Goal: Transaction & Acquisition: Purchase product/service

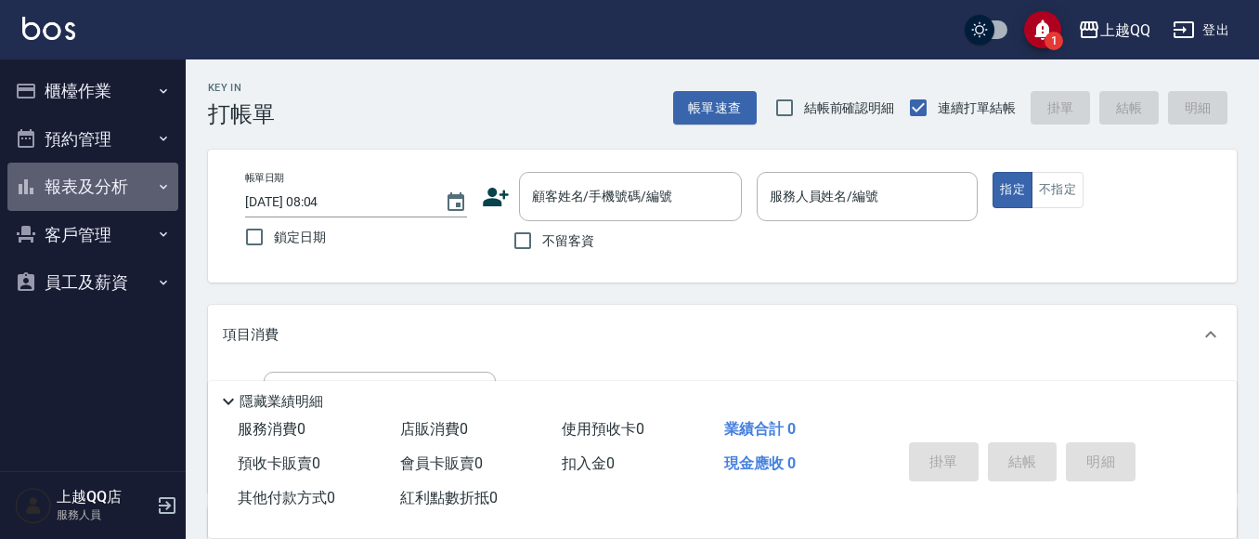
click at [102, 180] on button "報表及分析" at bounding box center [92, 187] width 171 height 48
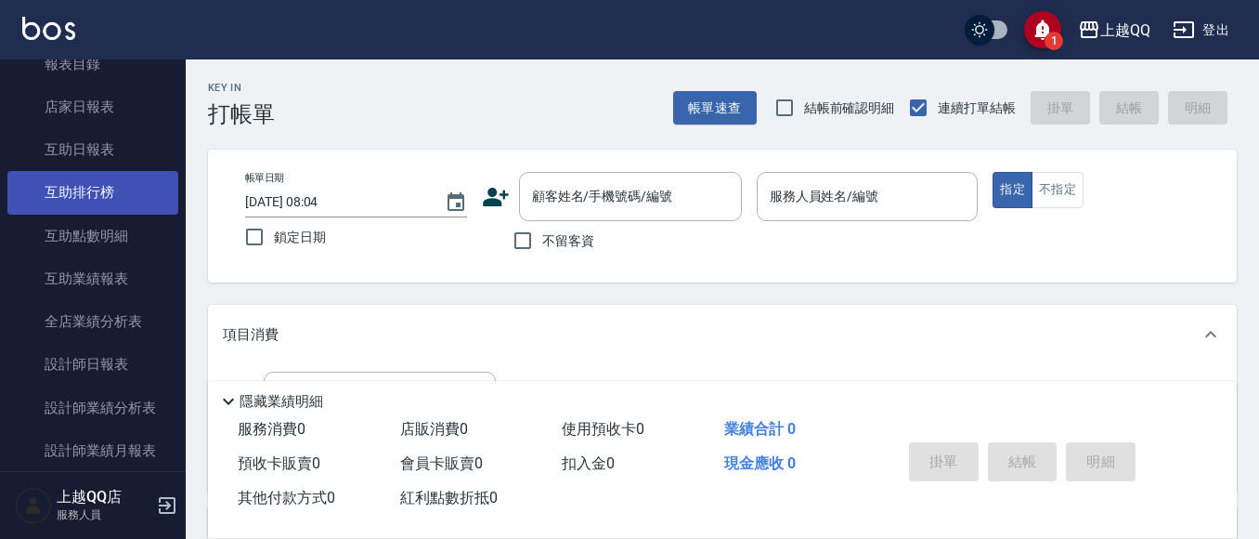
scroll to position [186, 0]
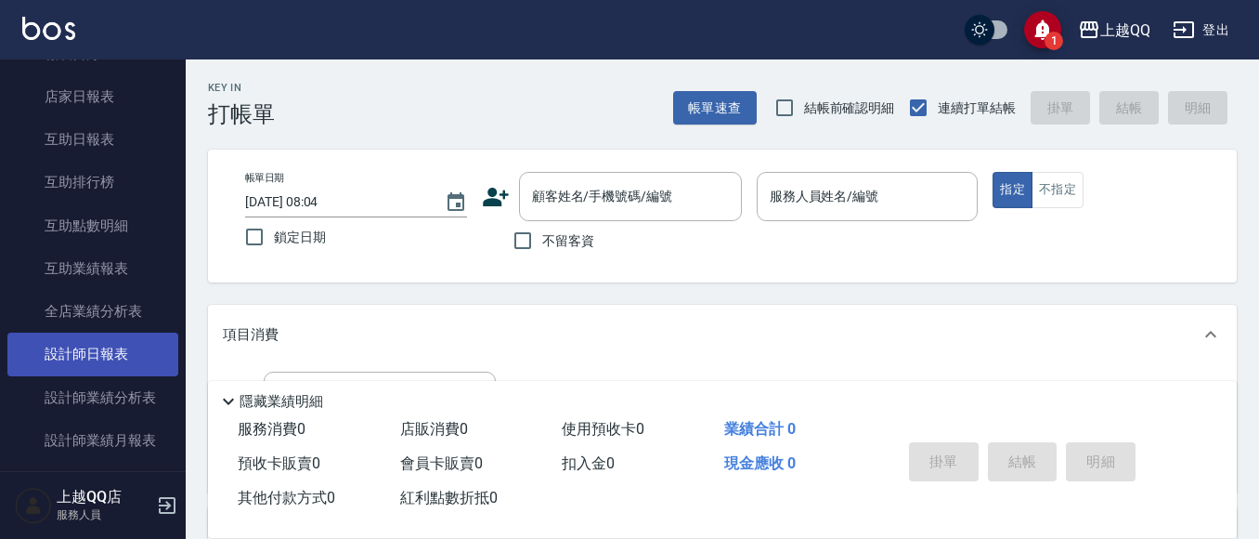
drag, startPoint x: 121, startPoint y: 355, endPoint x: 137, endPoint y: 356, distance: 15.8
click at [121, 355] on link "設計師日報表" at bounding box center [92, 354] width 171 height 43
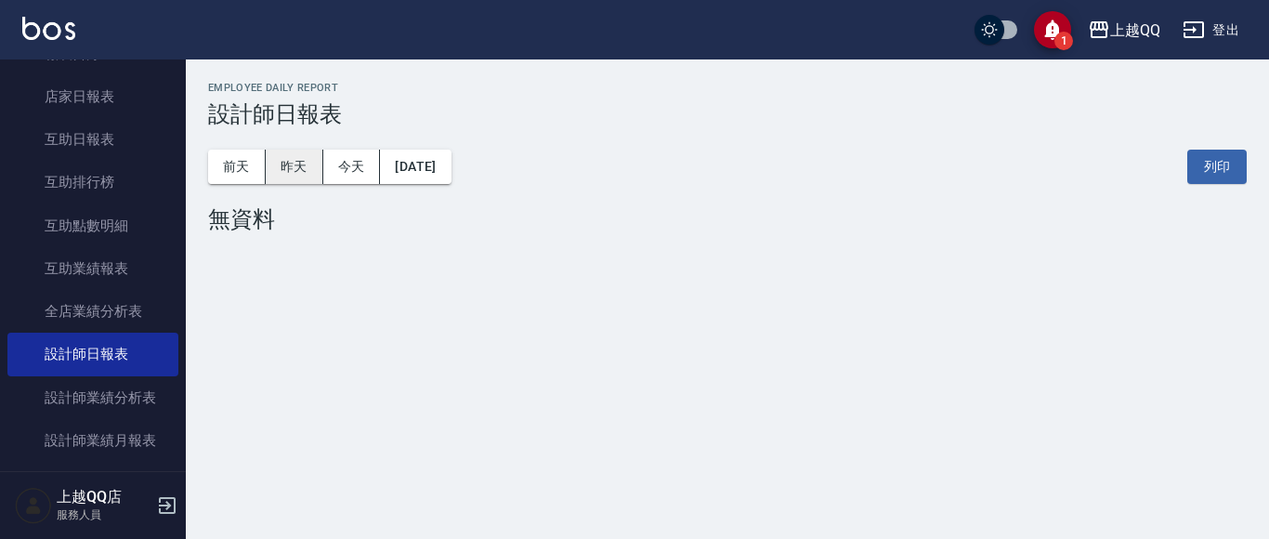
click at [298, 165] on button "昨天" at bounding box center [295, 167] width 58 height 34
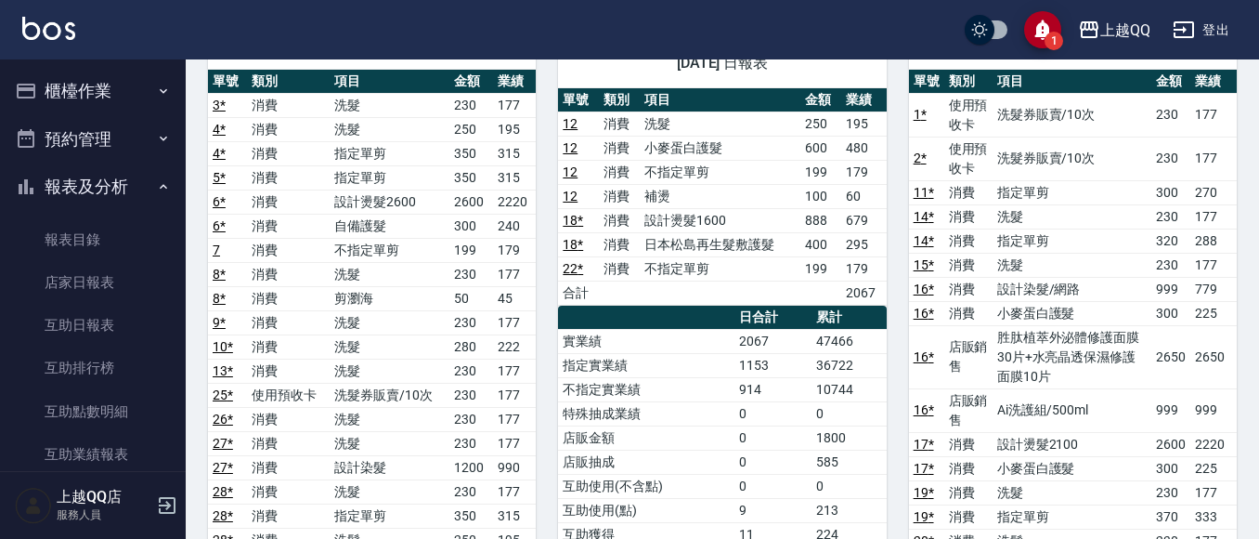
click at [107, 57] on div "1 上越QQ 登出" at bounding box center [629, 29] width 1259 height 59
click at [92, 94] on button "櫃檯作業" at bounding box center [92, 91] width 171 height 48
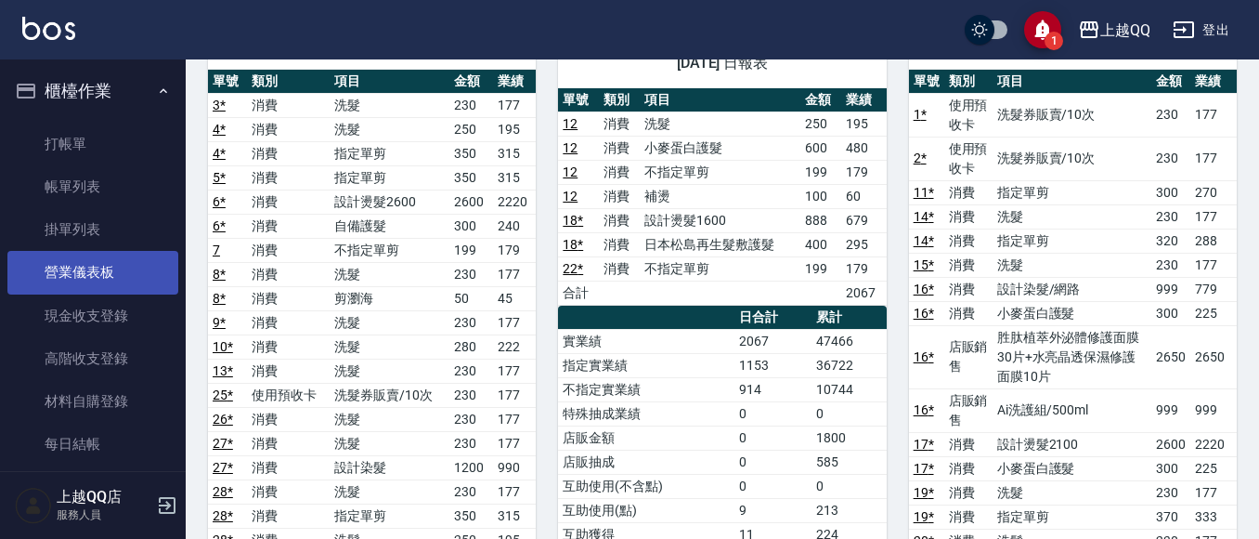
scroll to position [93, 0]
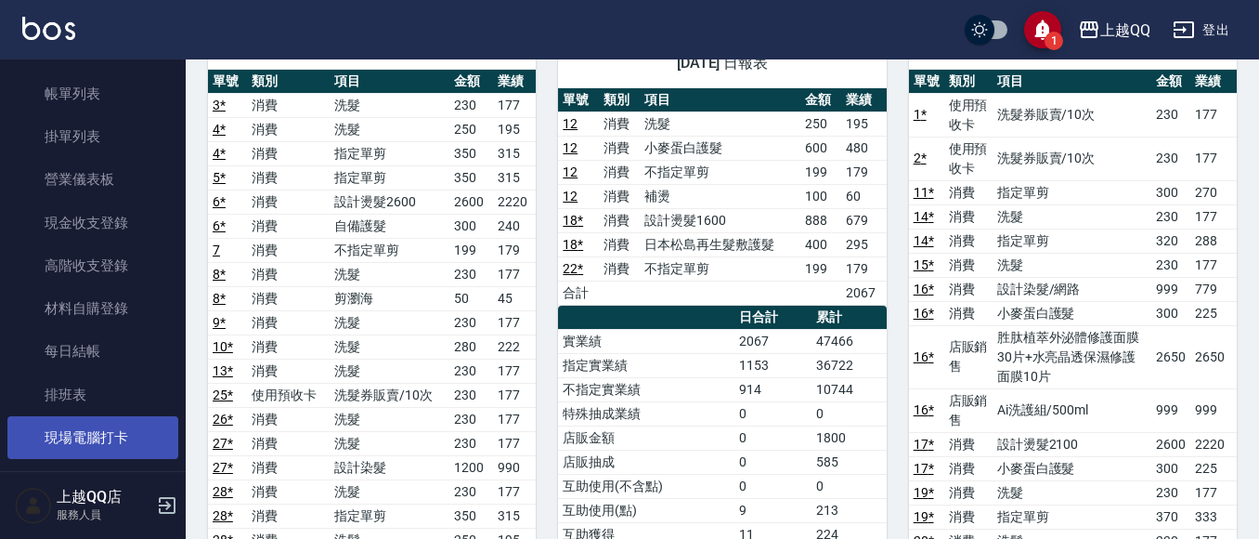
click at [85, 439] on link "現場電腦打卡" at bounding box center [92, 437] width 171 height 43
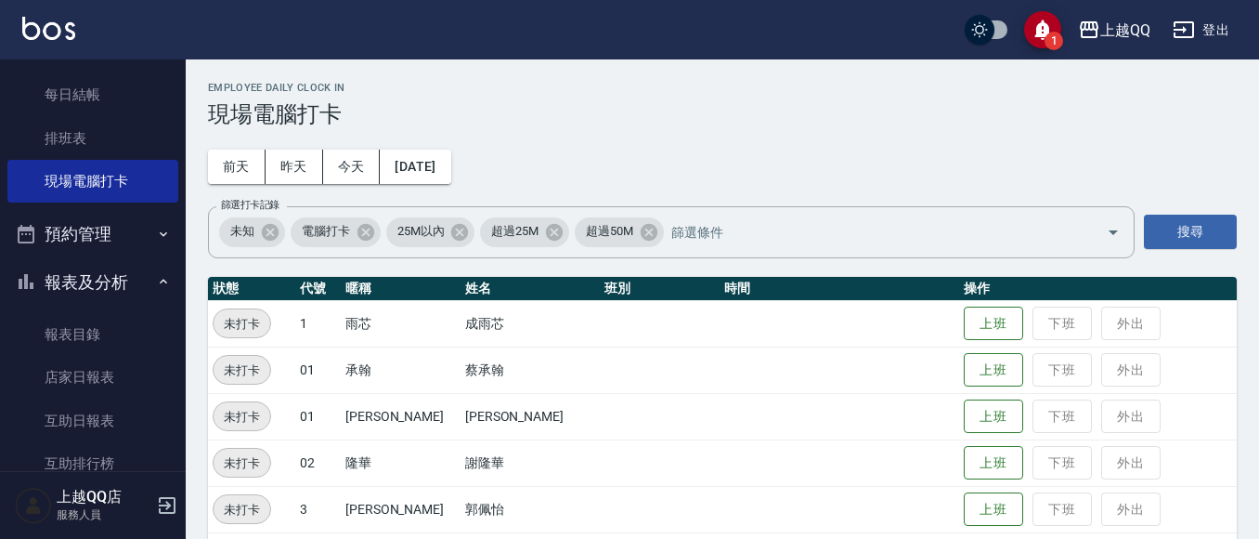
scroll to position [464, 0]
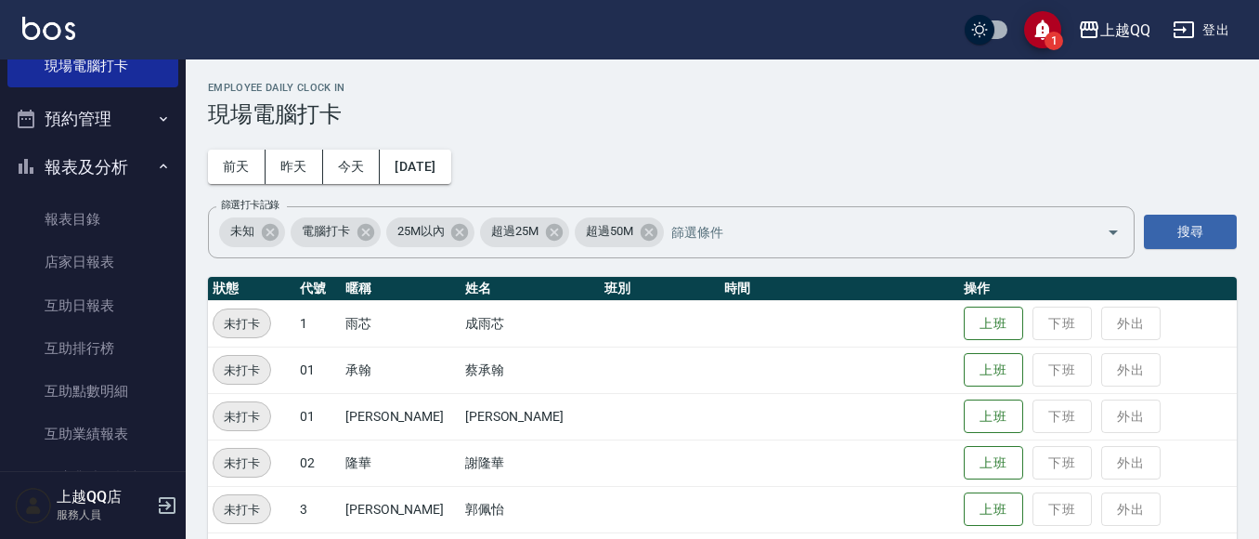
click at [133, 167] on button "報表及分析" at bounding box center [92, 167] width 171 height 48
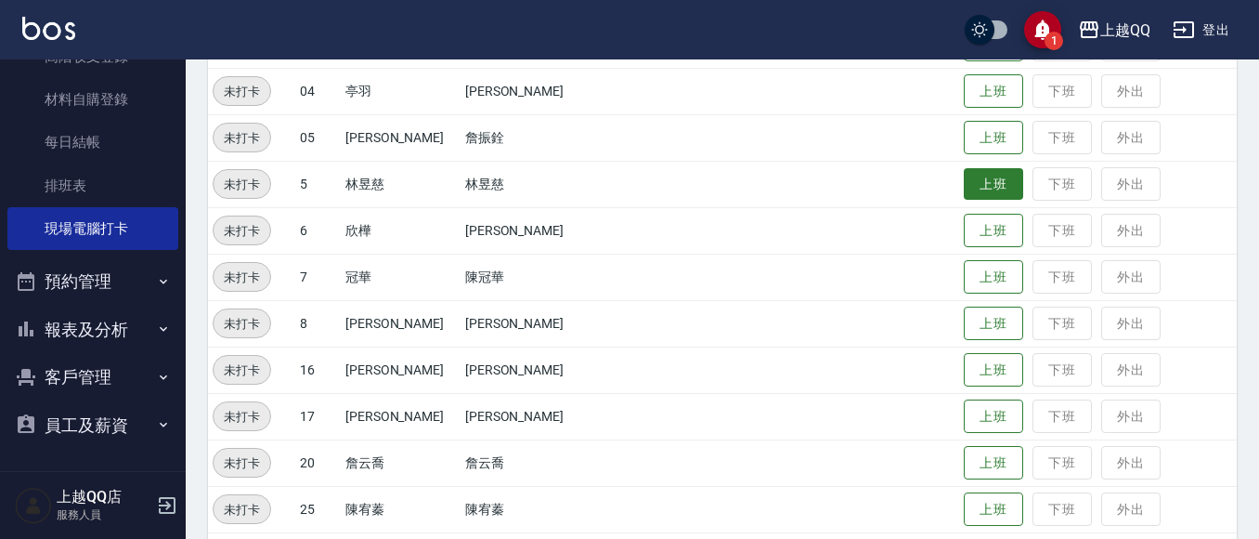
click at [964, 177] on button "上班" at bounding box center [993, 184] width 59 height 33
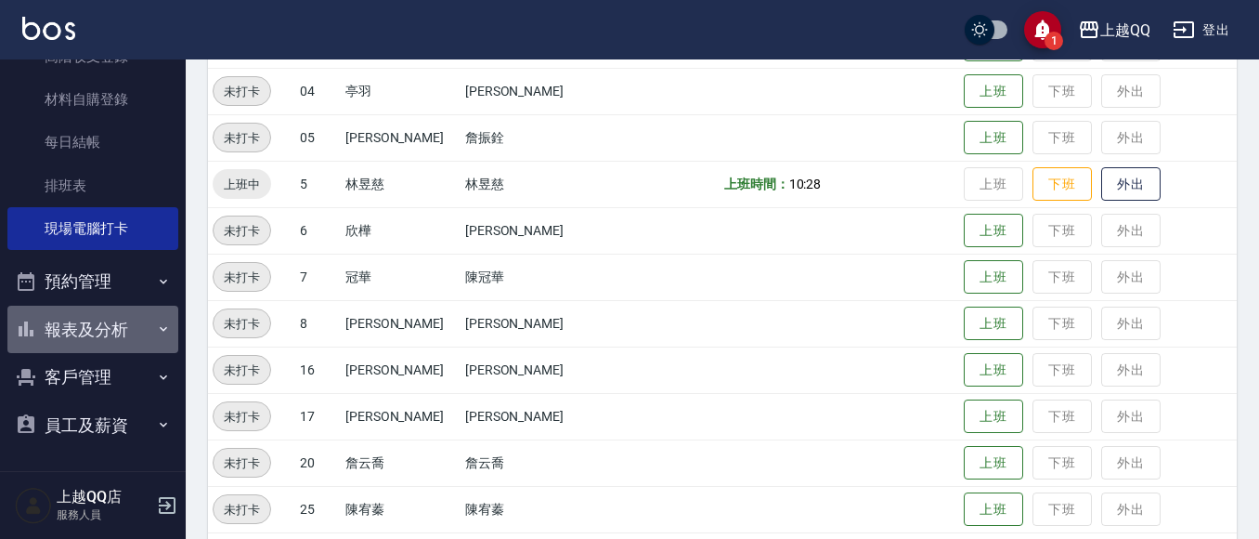
click at [100, 322] on button "報表及分析" at bounding box center [92, 330] width 171 height 48
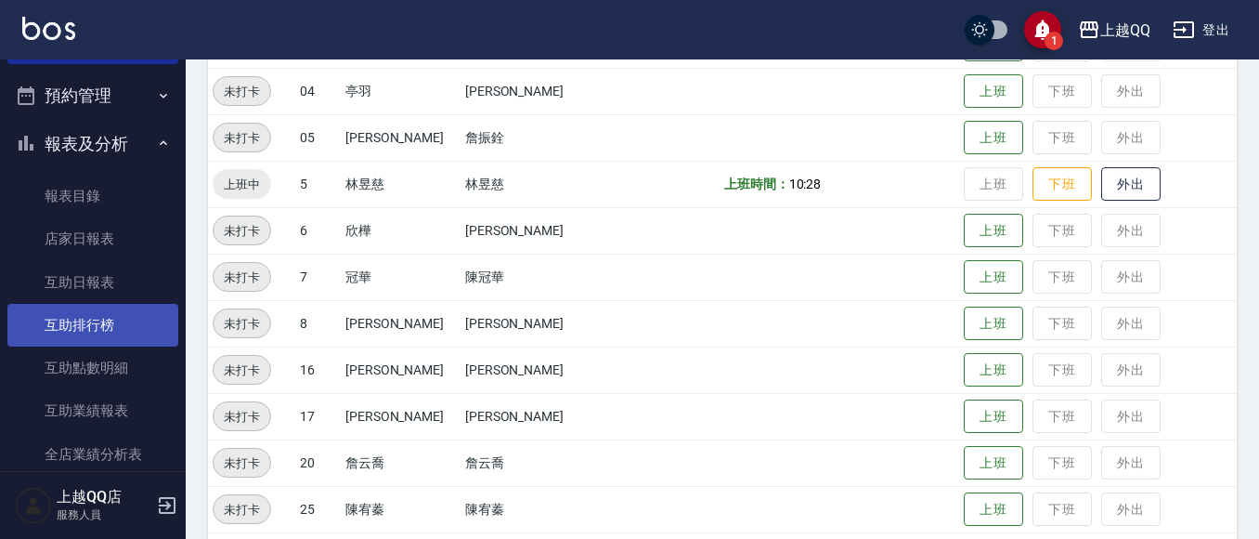
scroll to position [673, 0]
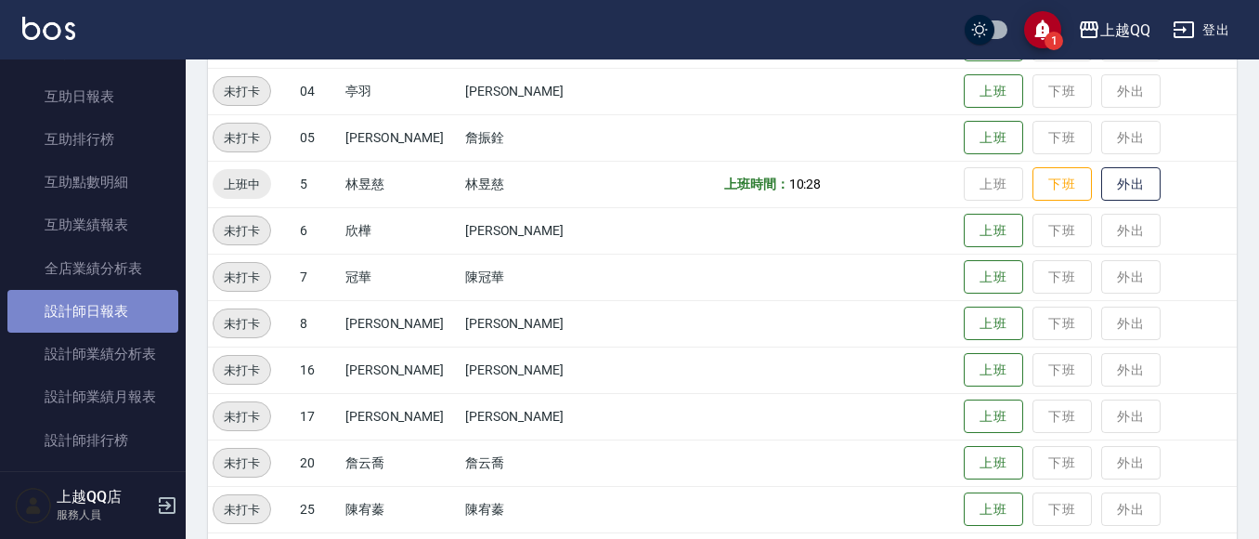
click at [150, 294] on link "設計師日報表" at bounding box center [92, 311] width 171 height 43
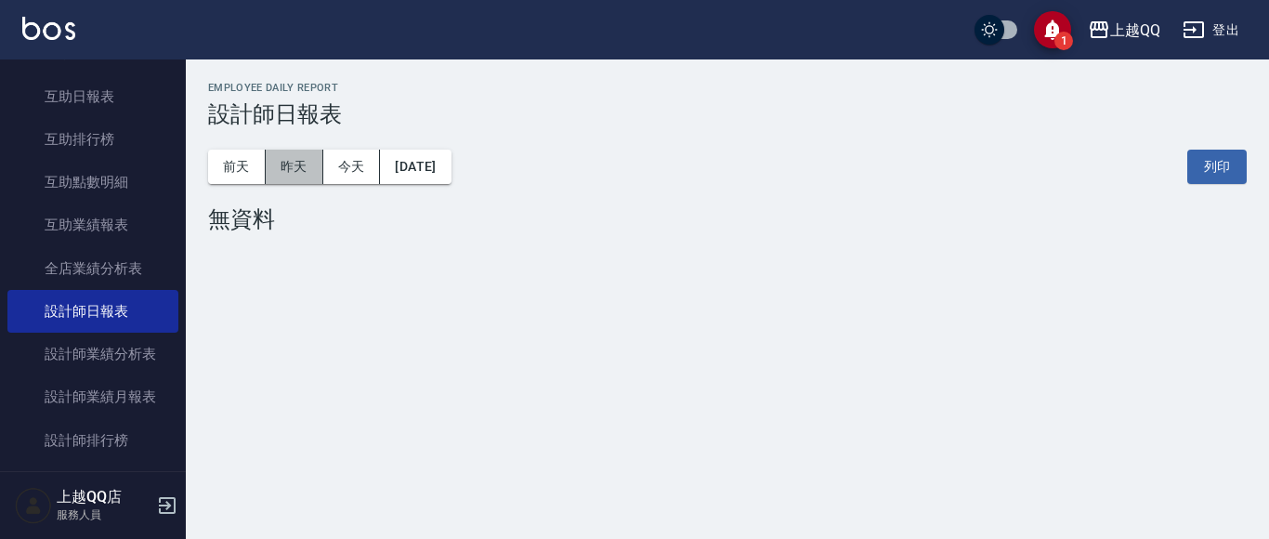
drag, startPoint x: 310, startPoint y: 183, endPoint x: 333, endPoint y: 185, distance: 22.4
click at [313, 185] on div "[DATE] [DATE] [DATE] [DATE] 列印" at bounding box center [727, 166] width 1038 height 79
click at [271, 163] on button "昨天" at bounding box center [295, 167] width 58 height 34
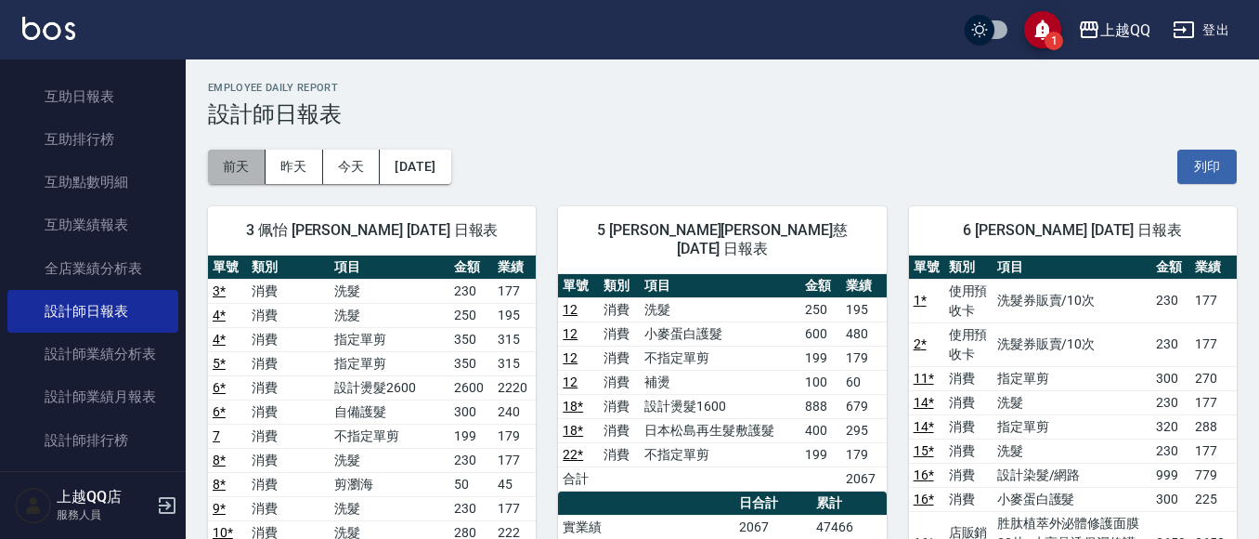
click at [245, 176] on button "前天" at bounding box center [237, 167] width 58 height 34
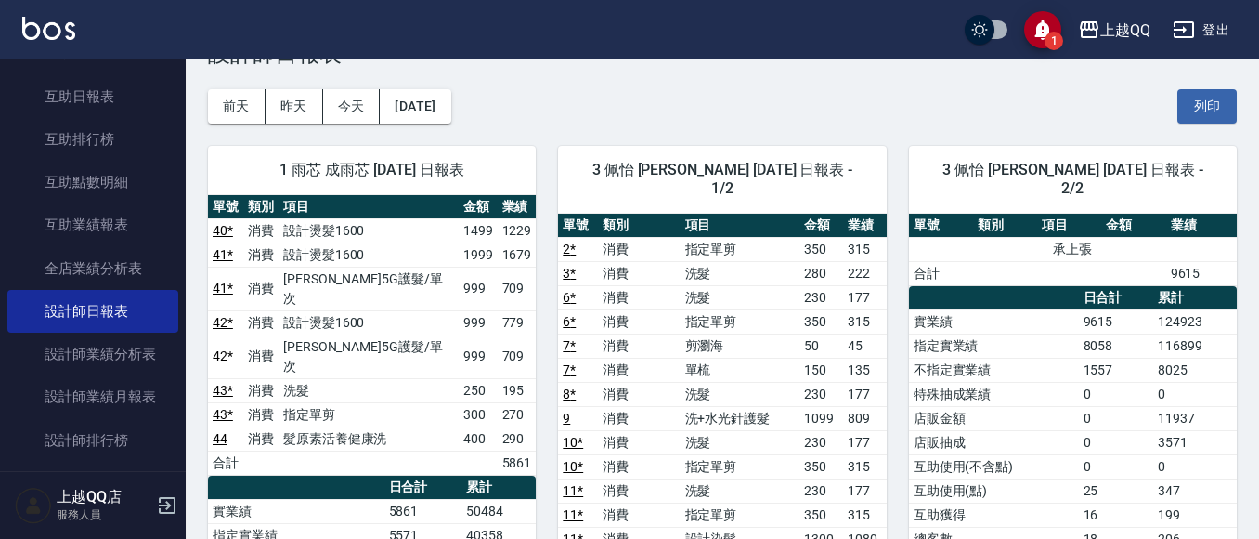
scroll to position [93, 0]
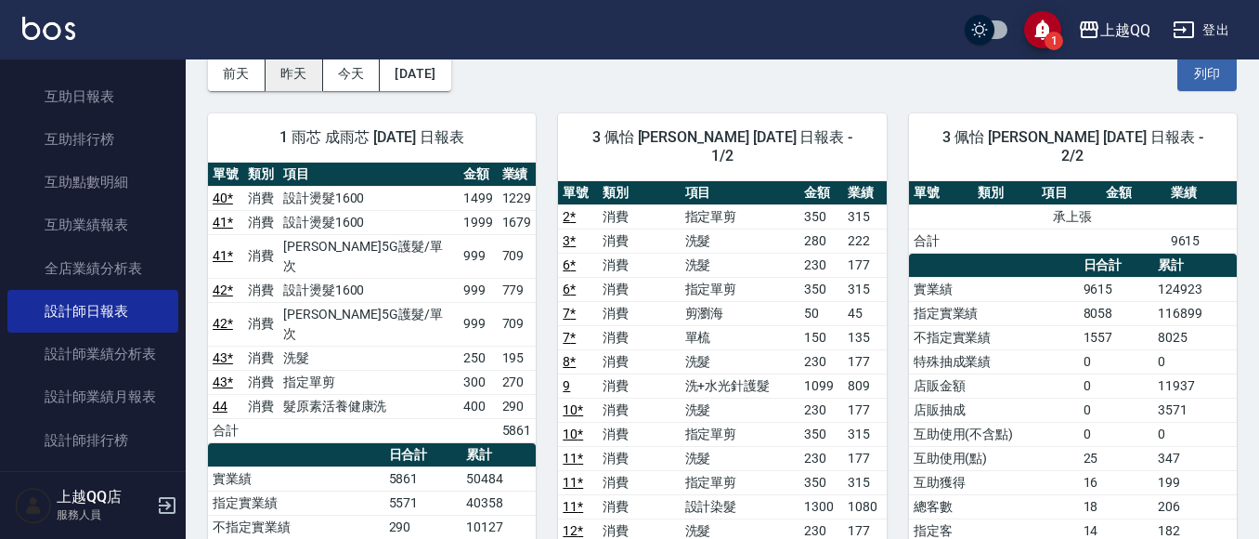
click at [293, 75] on button "昨天" at bounding box center [295, 74] width 58 height 34
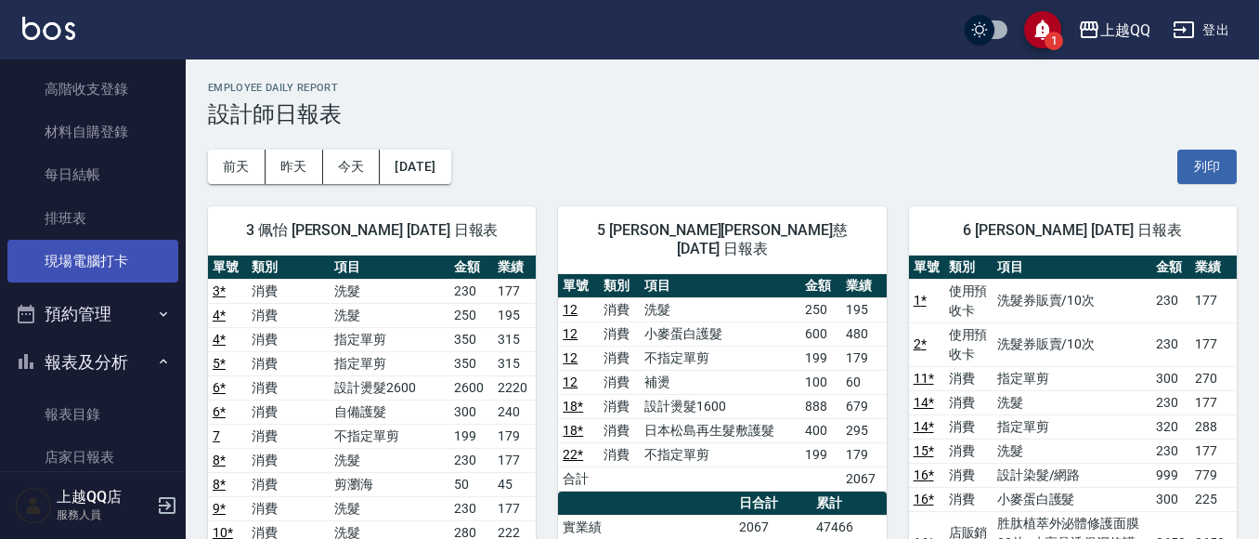
scroll to position [302, 0]
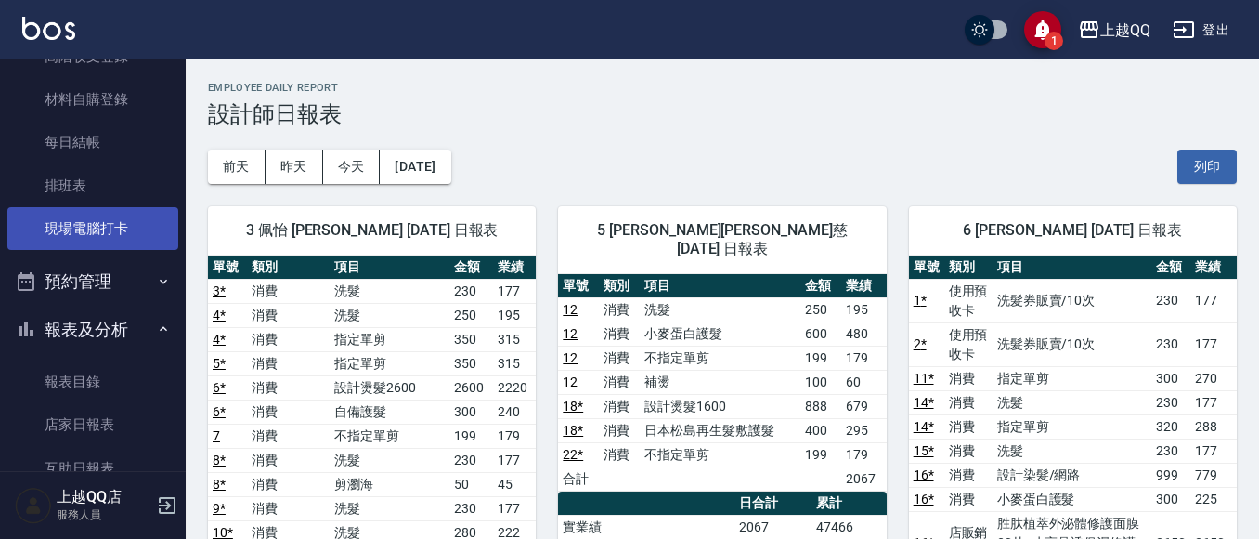
click at [125, 224] on link "現場電腦打卡" at bounding box center [92, 228] width 171 height 43
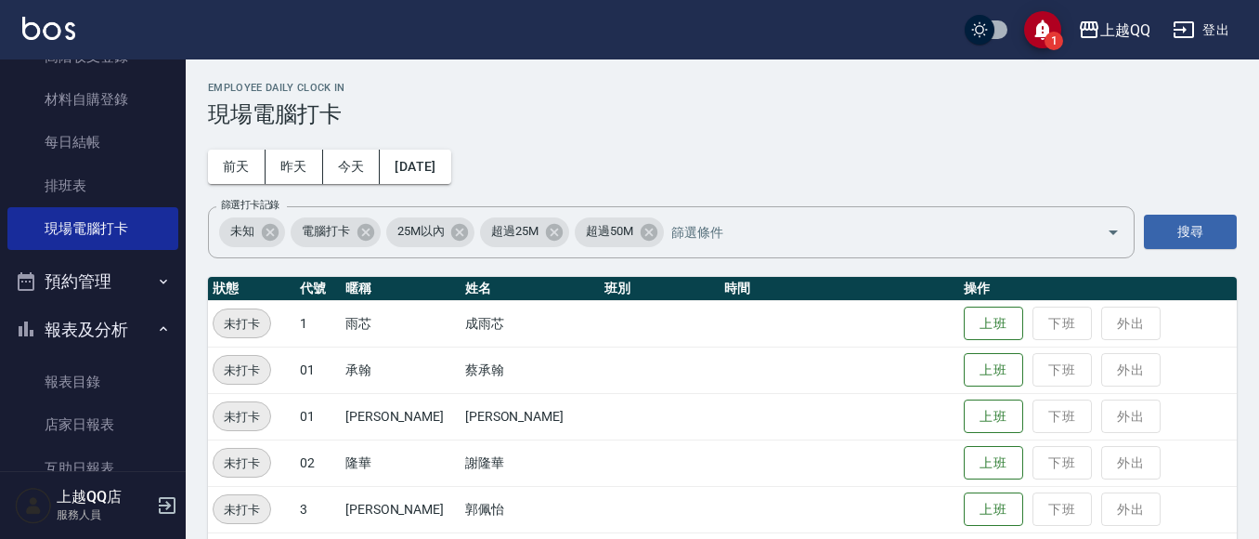
click at [128, 319] on button "報表及分析" at bounding box center [92, 330] width 171 height 48
click at [964, 332] on button "上班" at bounding box center [993, 323] width 59 height 33
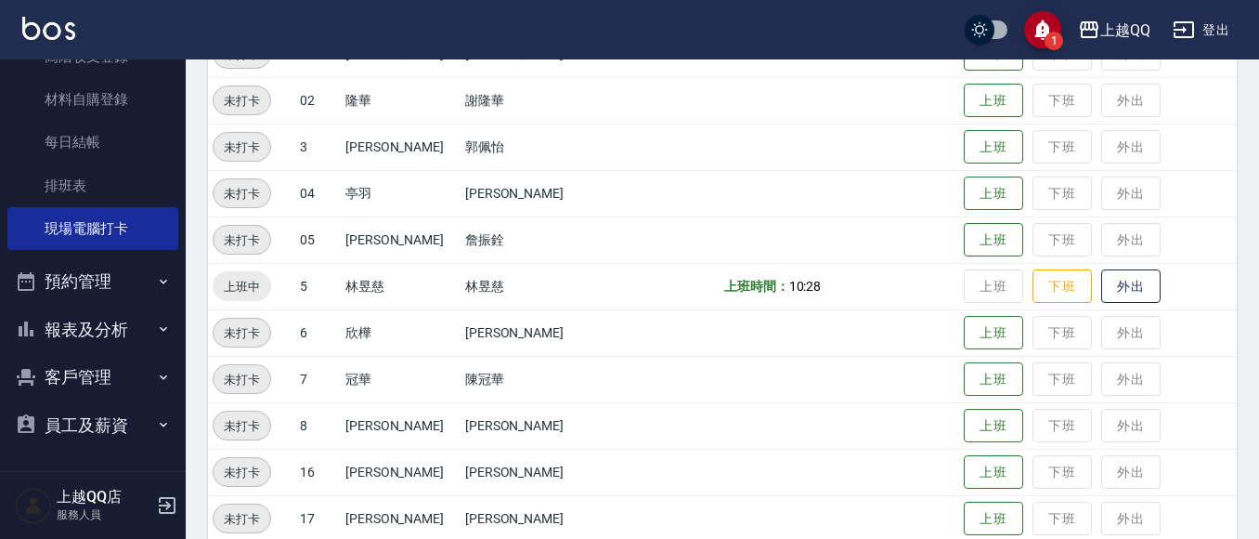
scroll to position [342, 0]
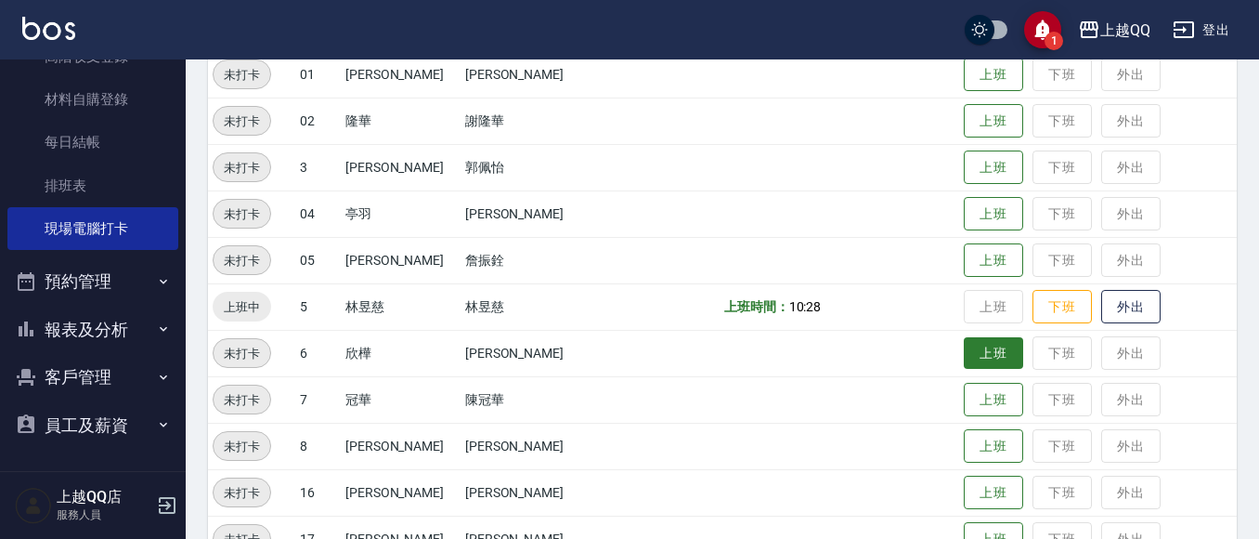
click at [972, 351] on button "上班" at bounding box center [993, 353] width 59 height 33
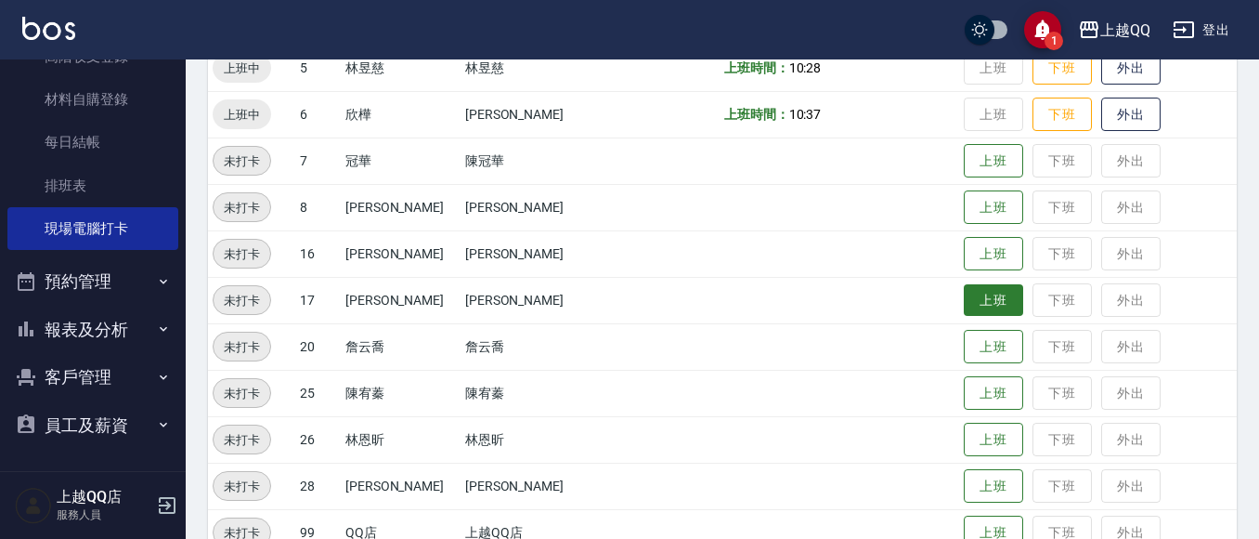
scroll to position [620, 0]
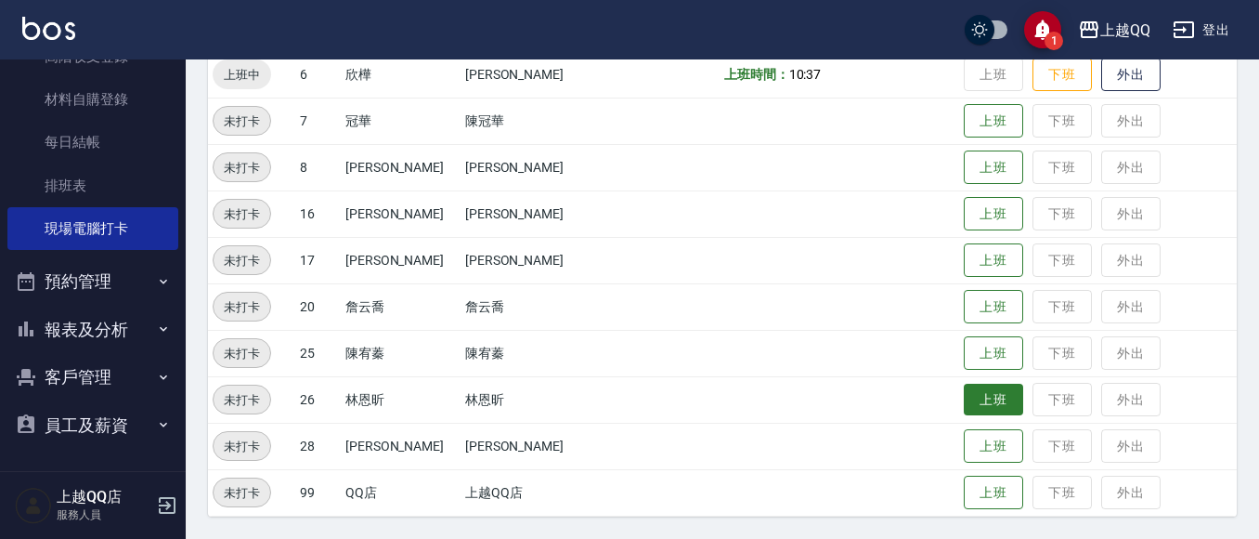
click at [964, 398] on button "上班" at bounding box center [993, 400] width 59 height 33
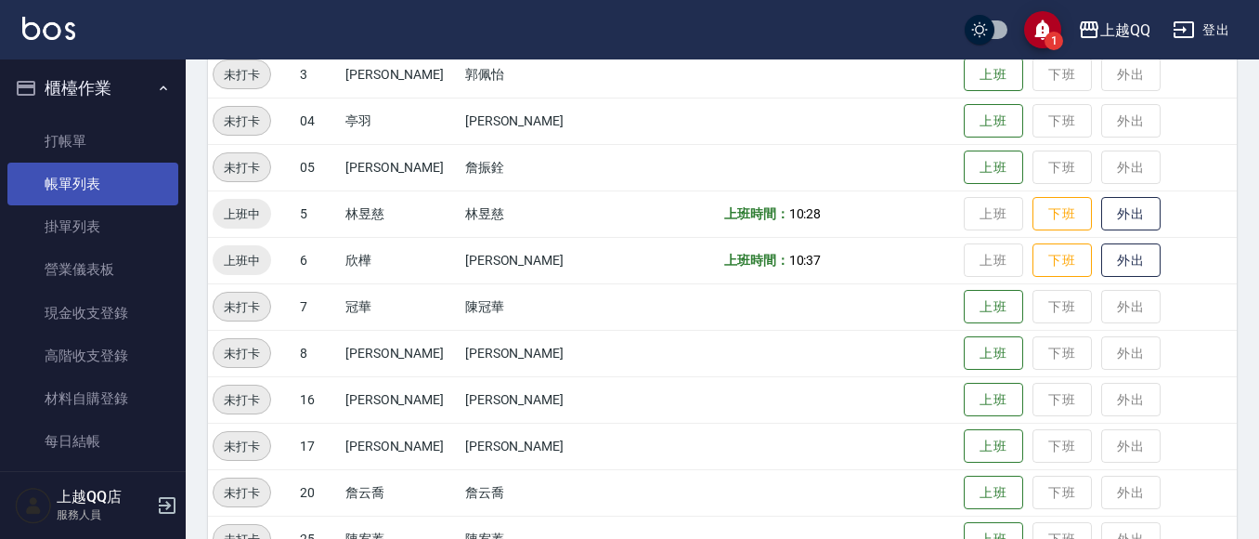
scroll to position [0, 0]
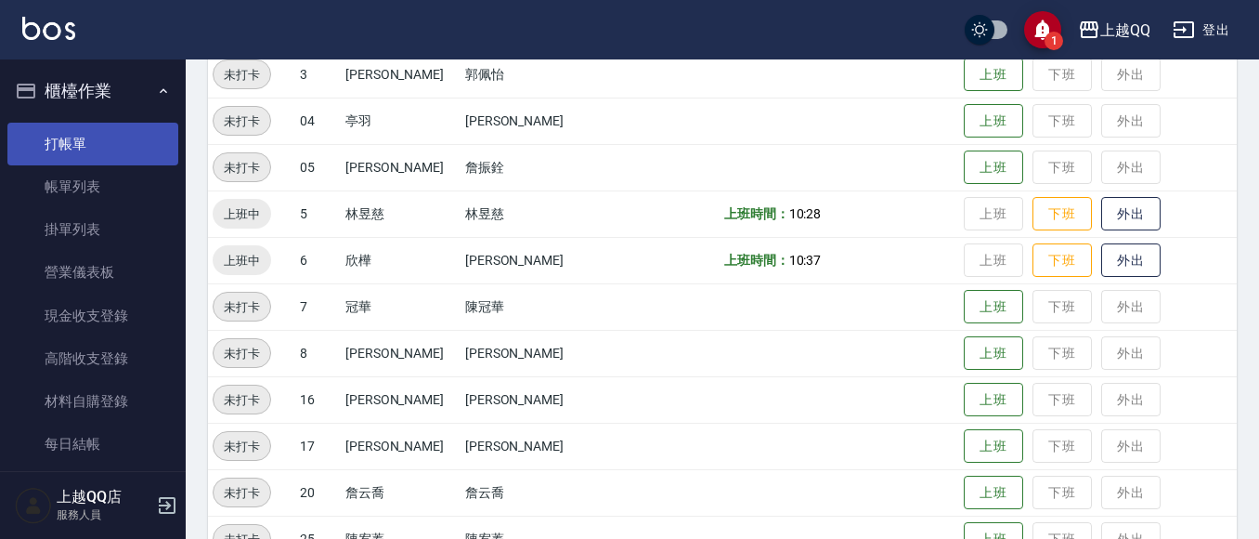
click at [112, 153] on link "打帳單" at bounding box center [92, 144] width 171 height 43
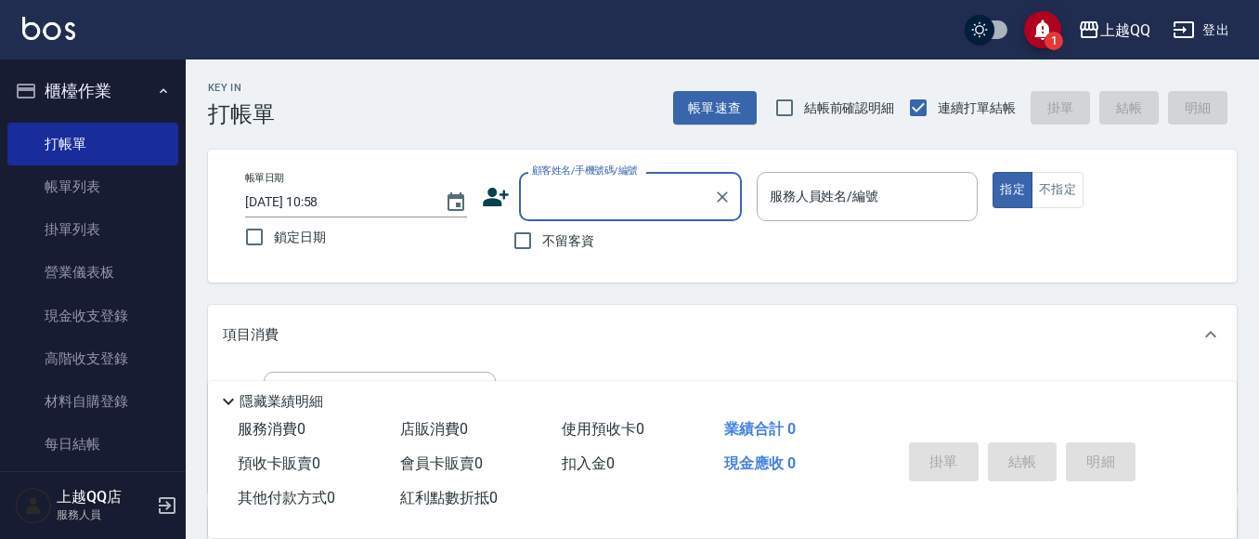
type input "2"
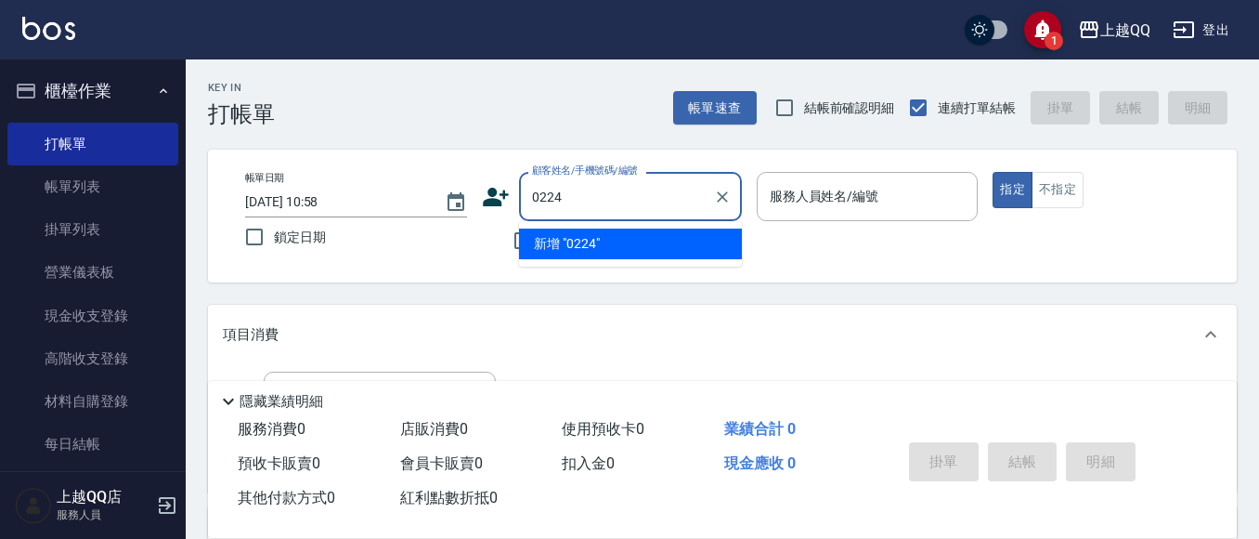
type input "0224"
click at [993, 172] on button "指定" at bounding box center [1013, 190] width 40 height 36
type button "true"
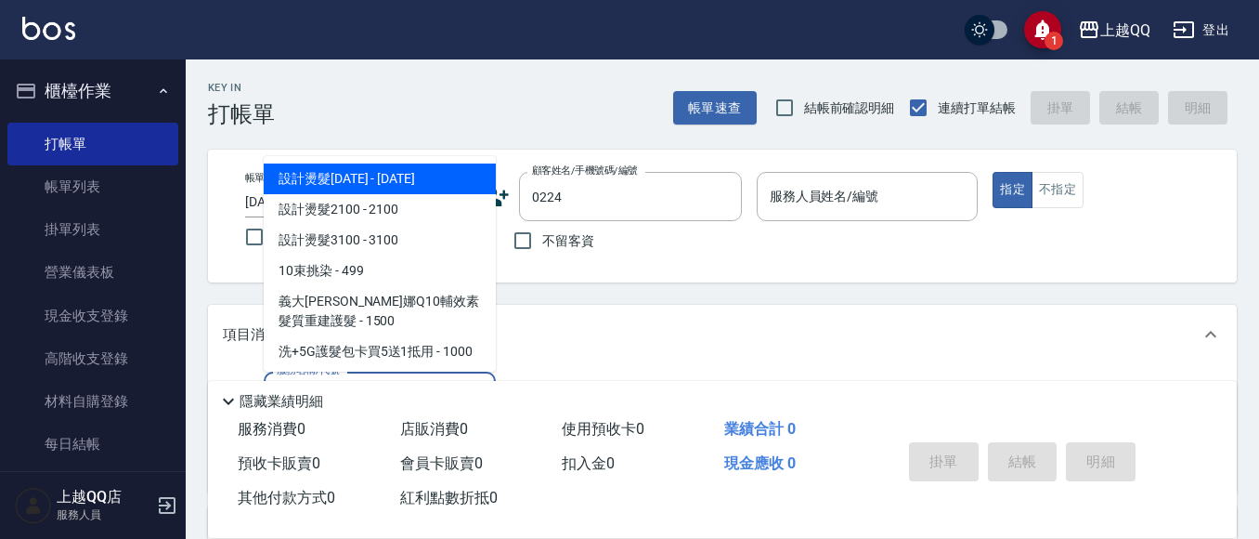
type input "101"
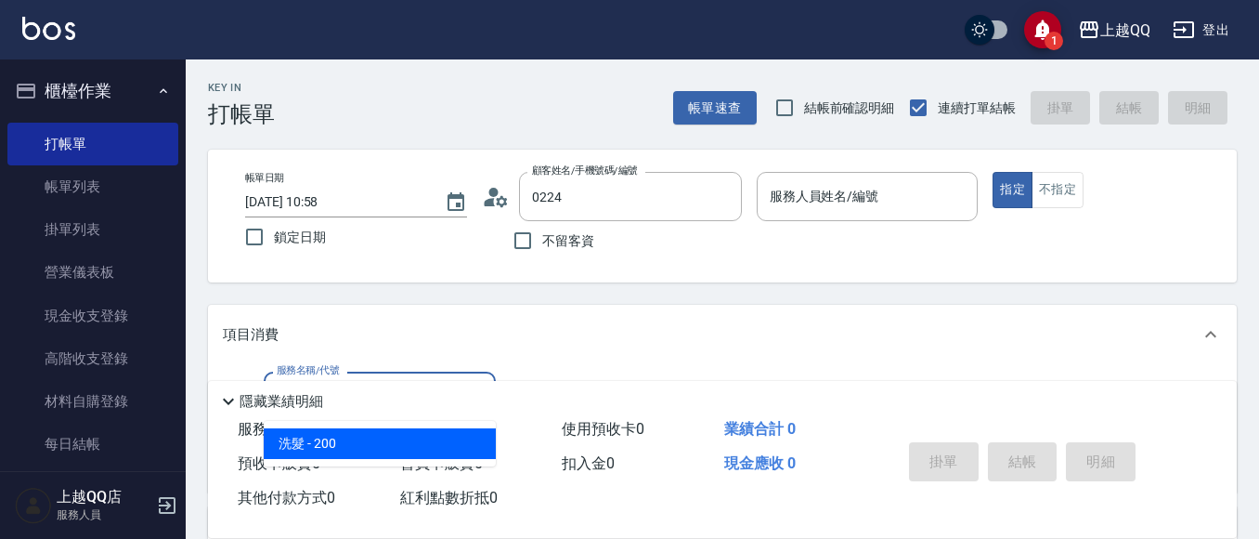
type input "[PERSON_NAME]/0910931053/0224"
type input "101"
type input "佩怡-3"
type input "洗髮(101)"
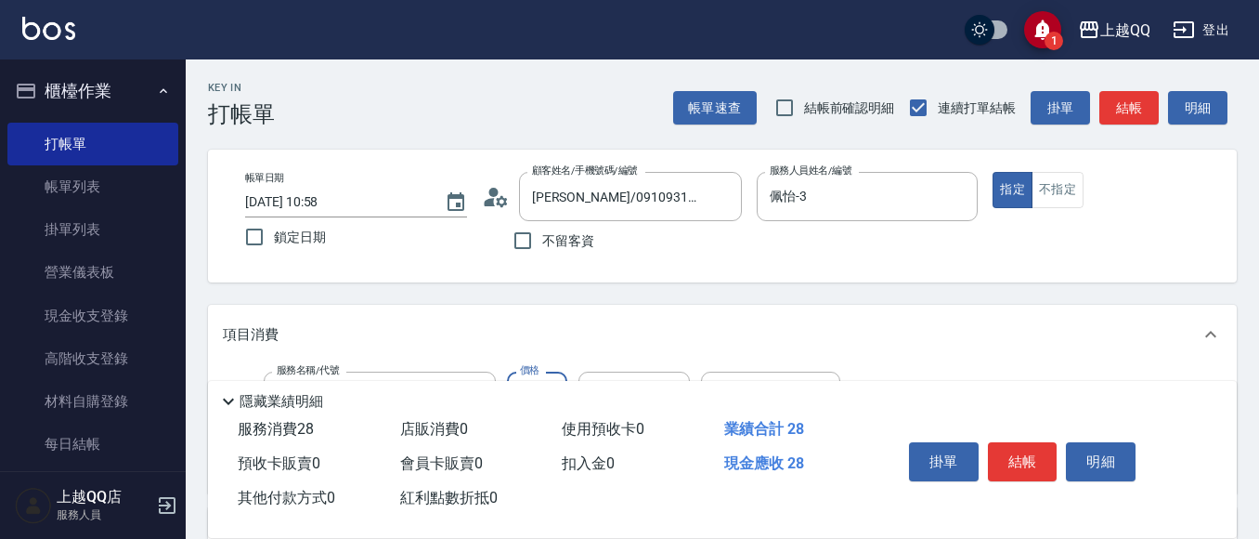
type input "280"
type input "佩怡-3"
click at [1029, 463] on button "結帳" at bounding box center [1023, 461] width 70 height 39
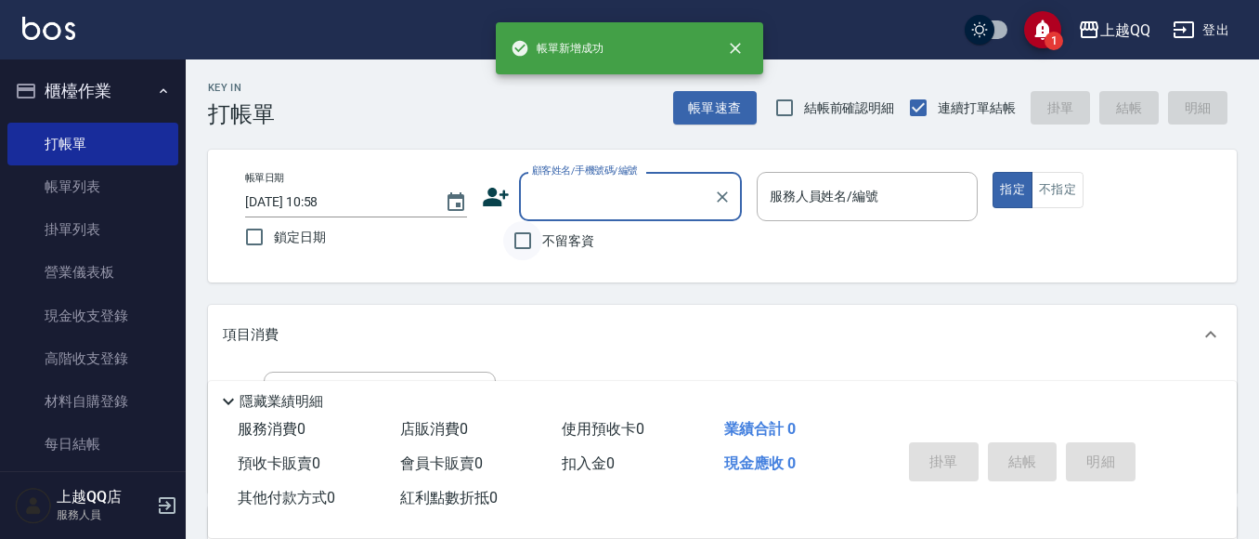
click at [515, 236] on input "不留客資" at bounding box center [522, 240] width 39 height 39
checkbox input "true"
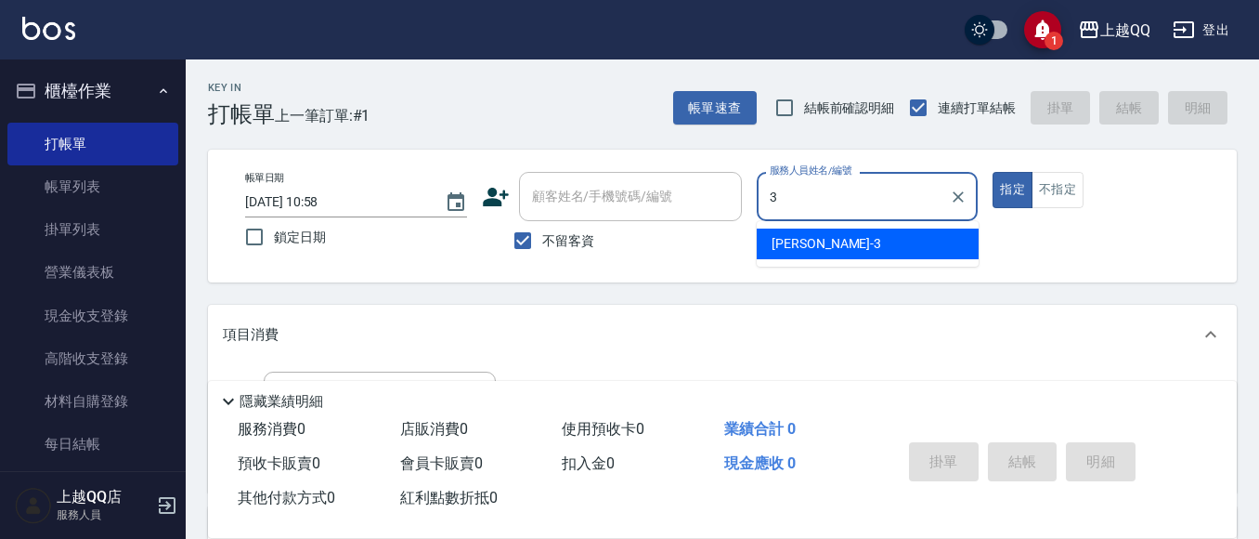
type input "佩怡-3"
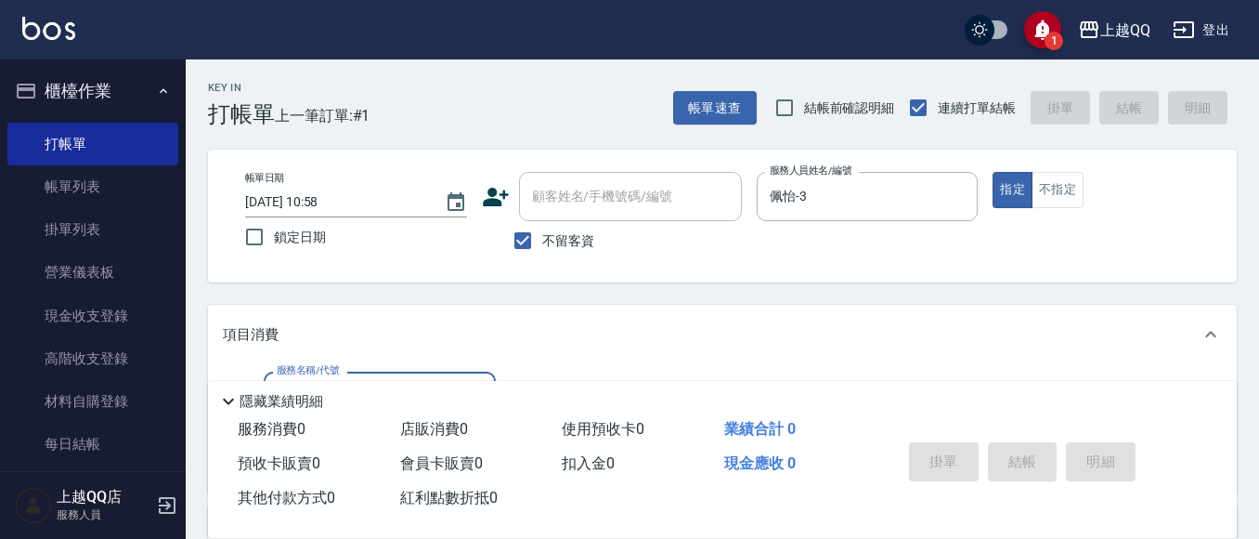
type input "2"
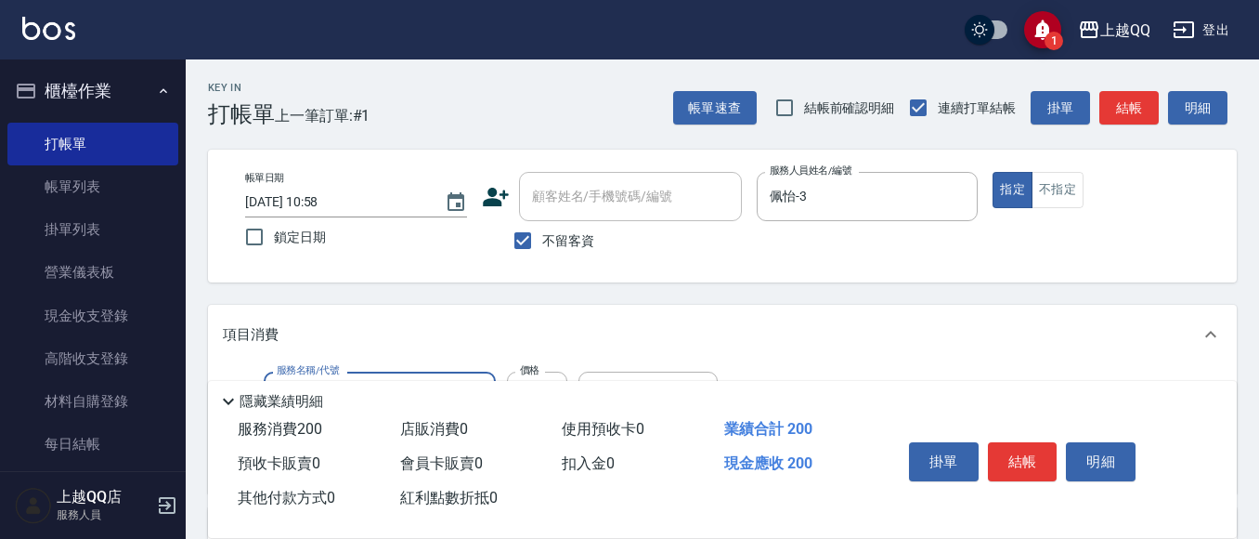
type input "洗髮(101)"
type input "330"
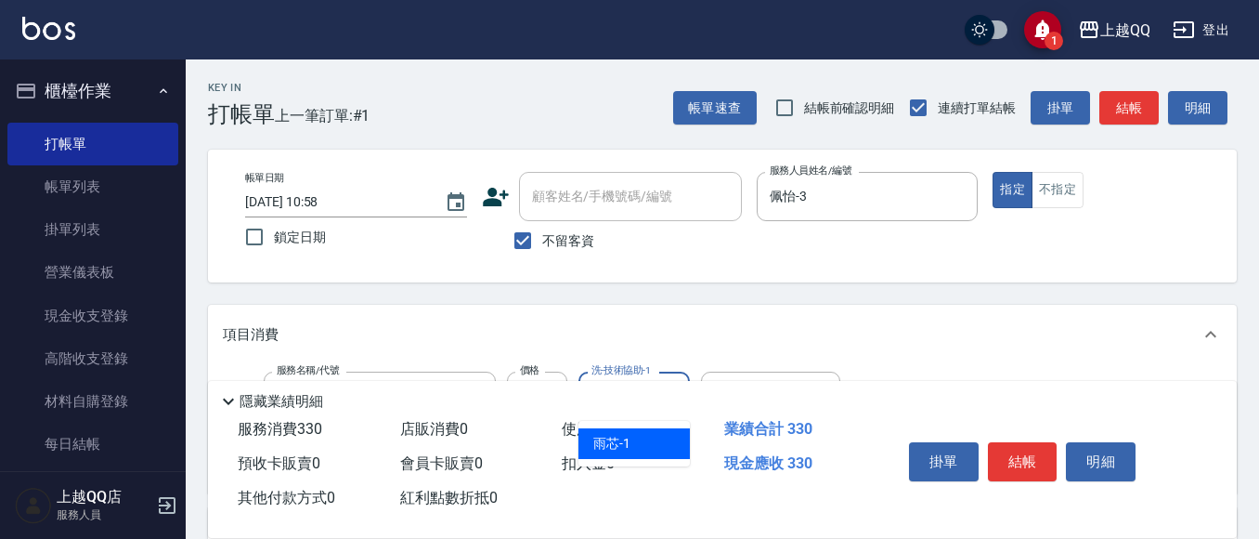
type input "雨芯-1"
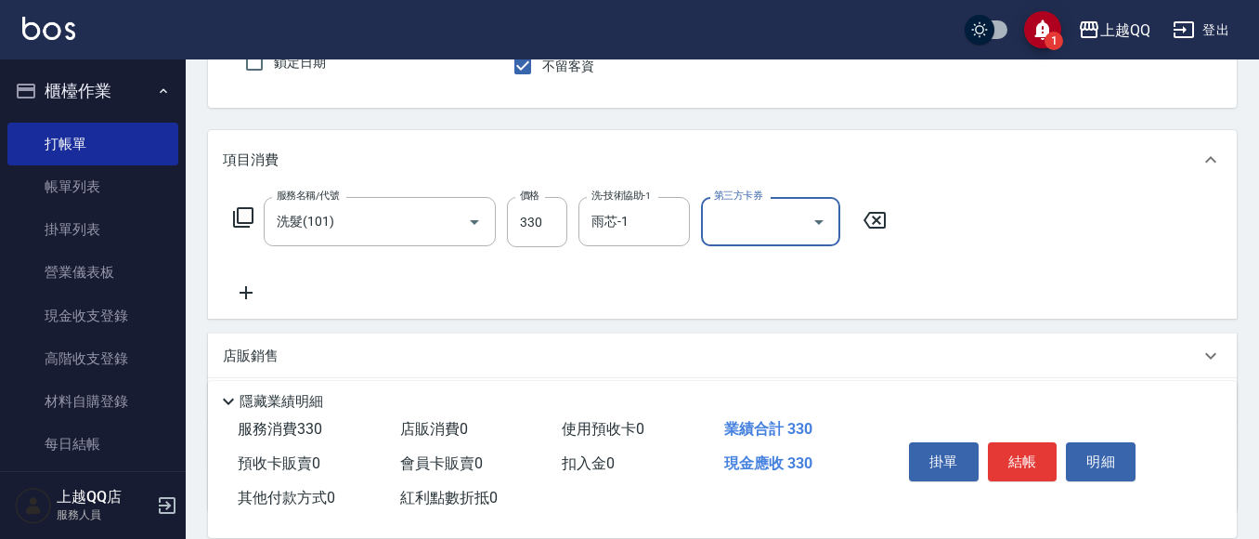
scroll to position [186, 0]
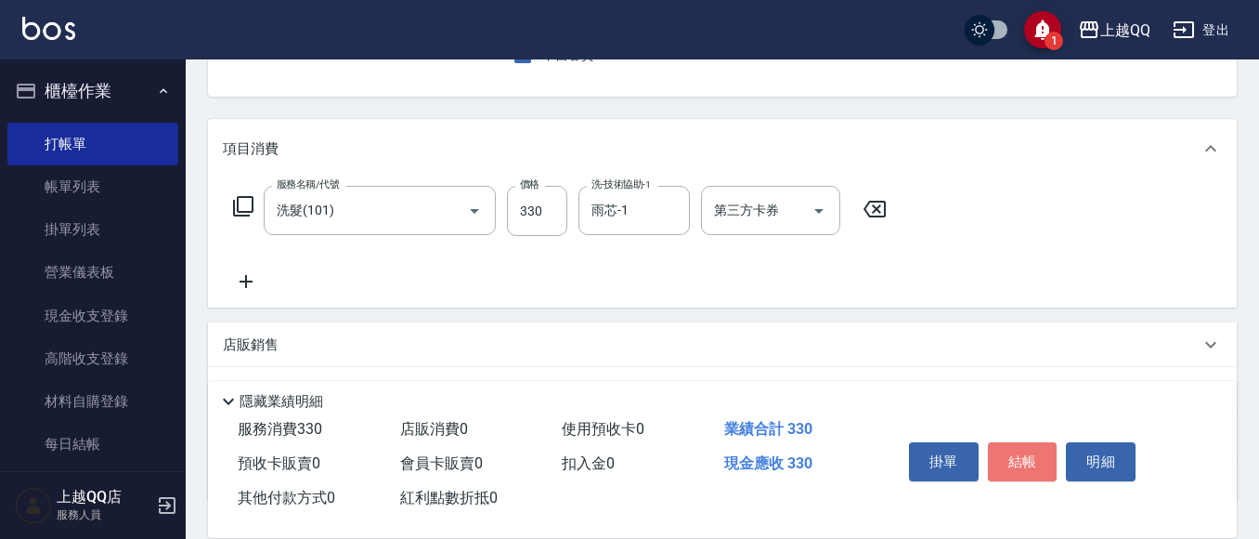
drag, startPoint x: 1024, startPoint y: 443, endPoint x: 1011, endPoint y: 446, distance: 13.3
click at [1024, 443] on button "結帳" at bounding box center [1023, 461] width 70 height 39
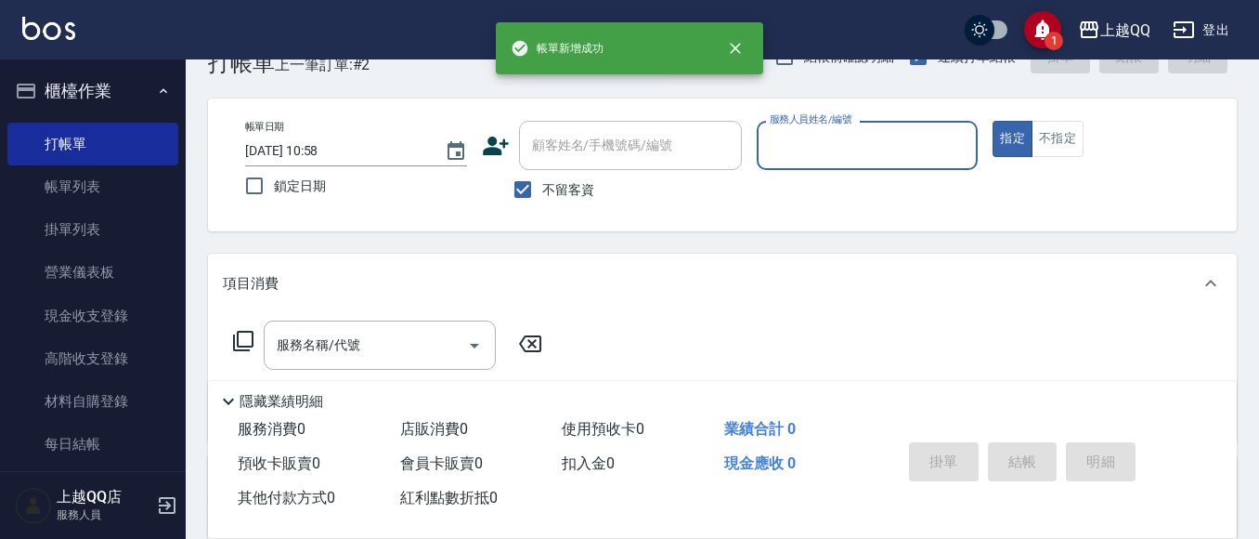
scroll to position [0, 0]
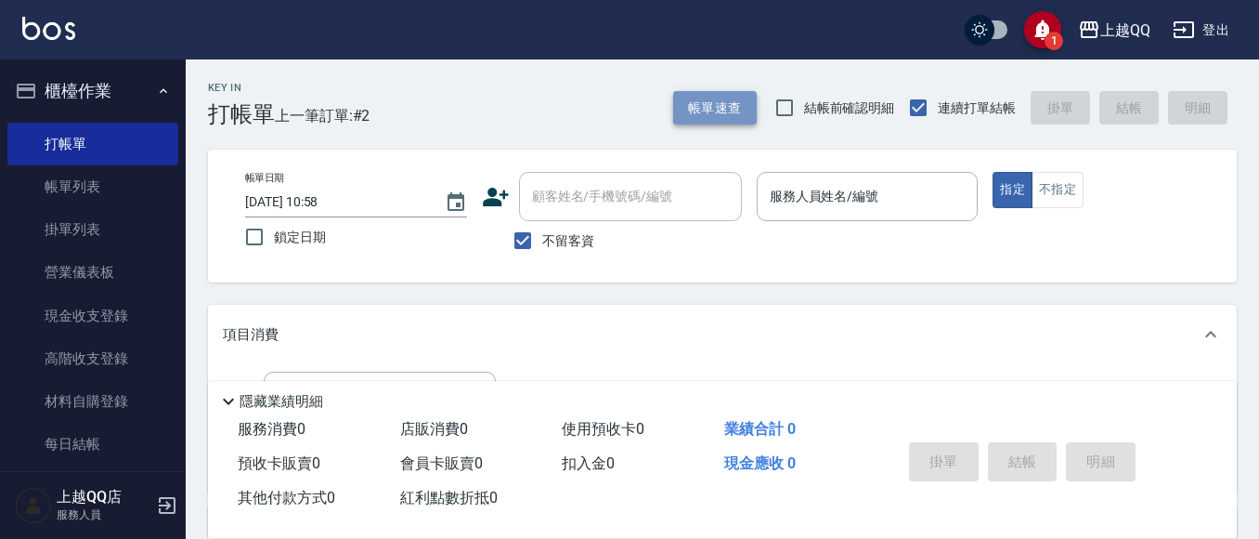
click at [695, 97] on button "帳單速查" at bounding box center [715, 108] width 84 height 34
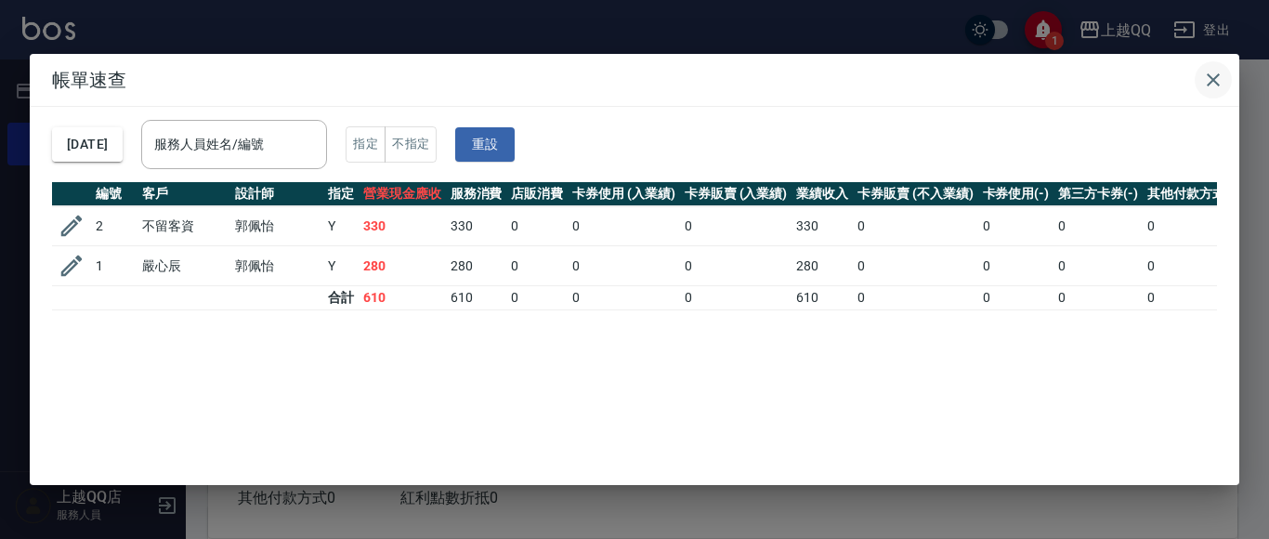
click at [1220, 79] on icon "button" at bounding box center [1213, 80] width 22 height 22
